Goal: Task Accomplishment & Management: Manage account settings

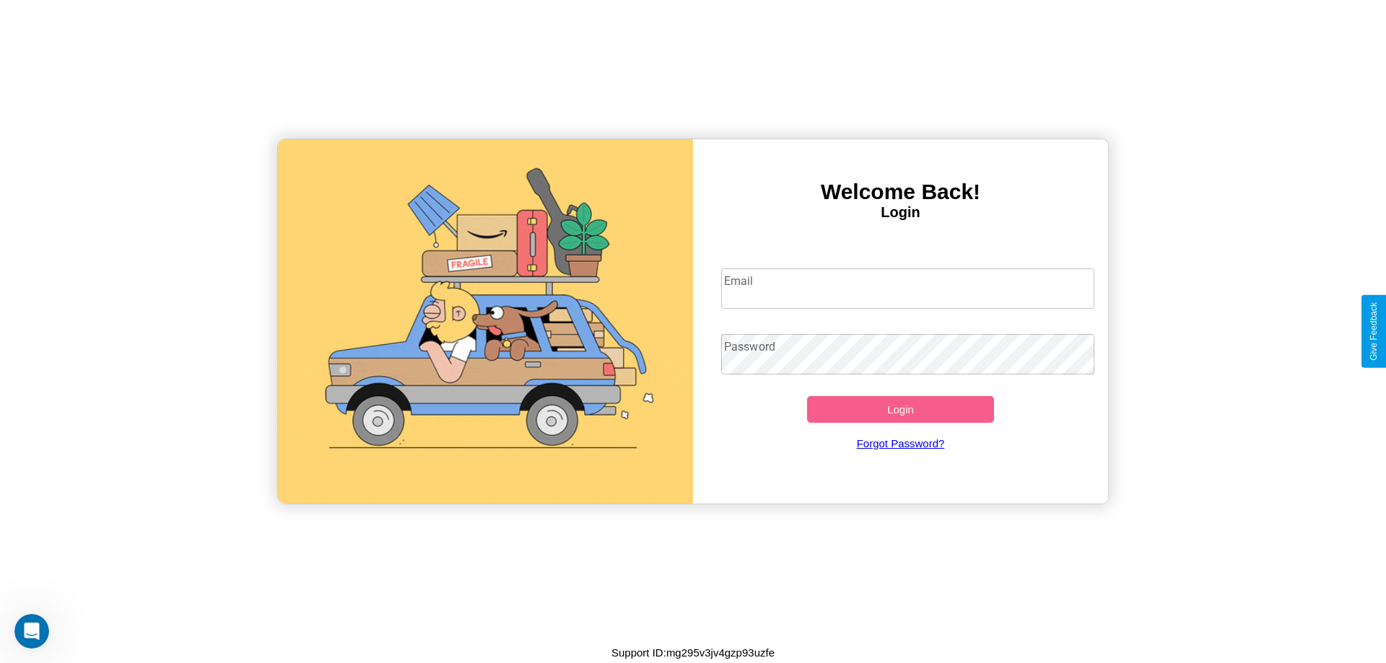
click at [907, 288] on input "Email" at bounding box center [908, 289] width 374 height 40
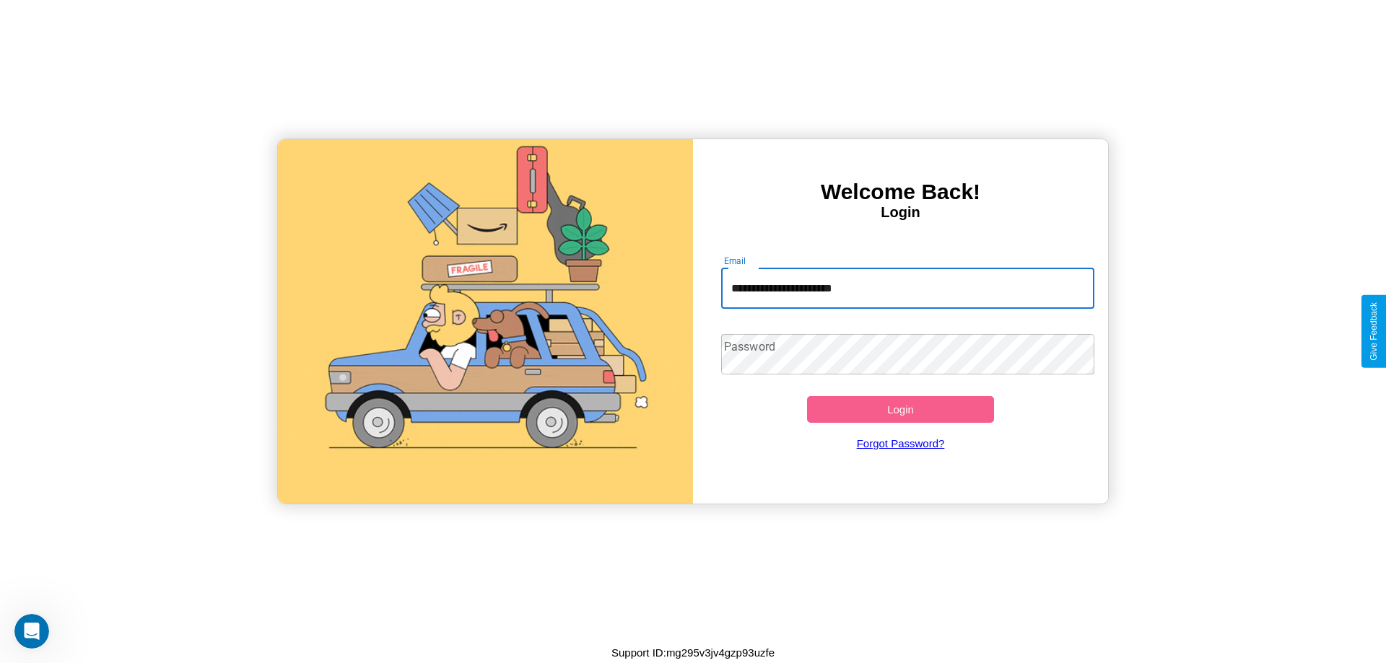
type input "**********"
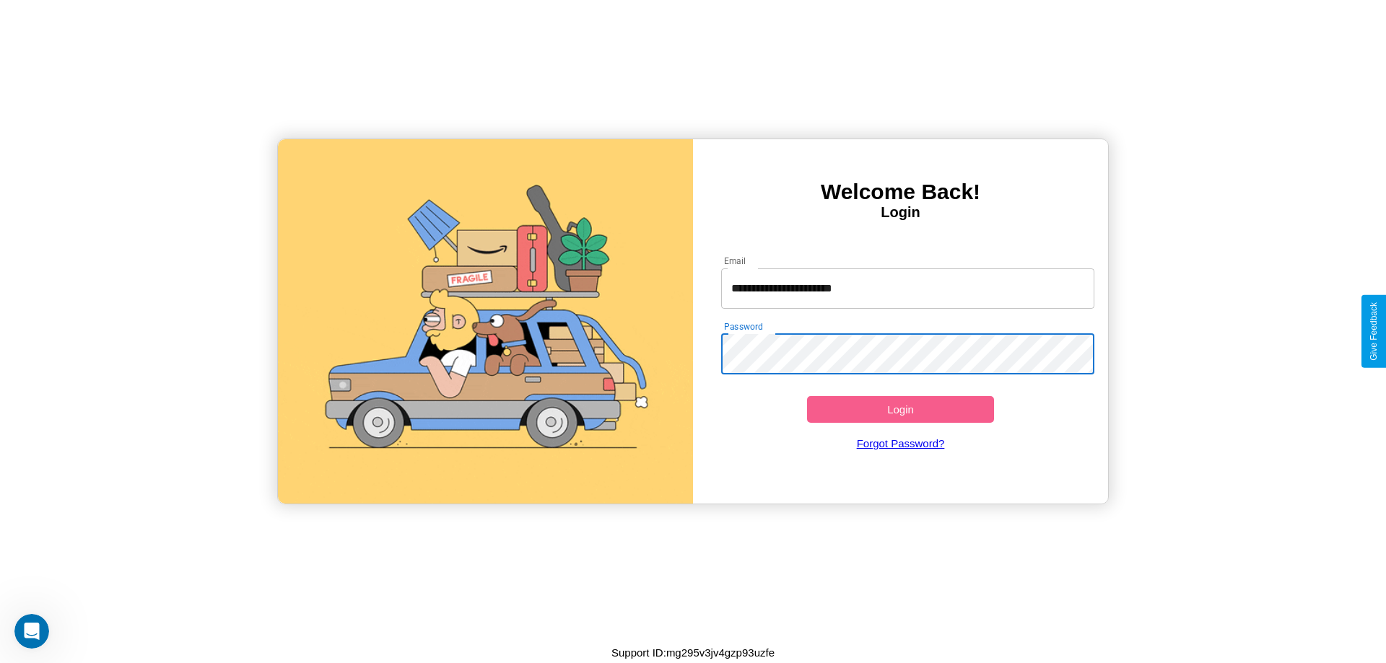
click at [900, 409] on button "Login" at bounding box center [900, 409] width 187 height 27
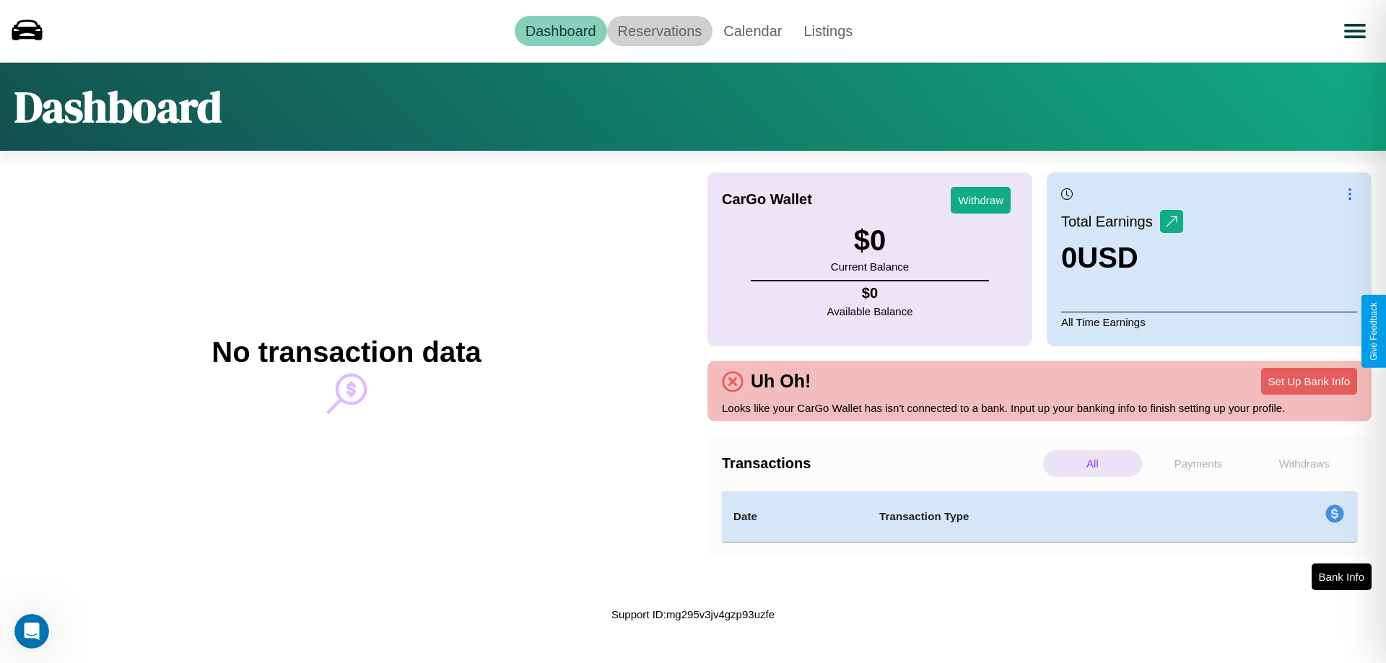
click at [659, 30] on link "Reservations" at bounding box center [660, 31] width 106 height 30
